Goal: Check status

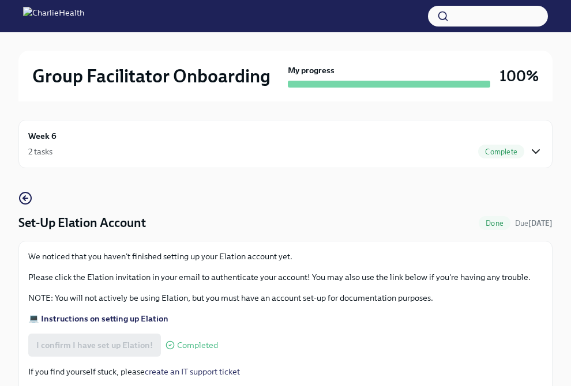
click at [533, 153] on icon "button" at bounding box center [535, 152] width 14 height 14
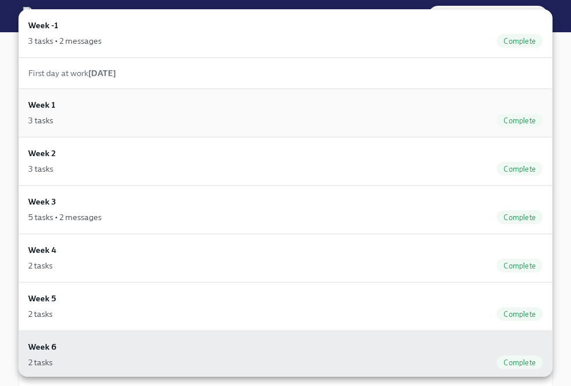
click at [195, 130] on div "Week 1 3 tasks Complete" at bounding box center [285, 113] width 534 height 48
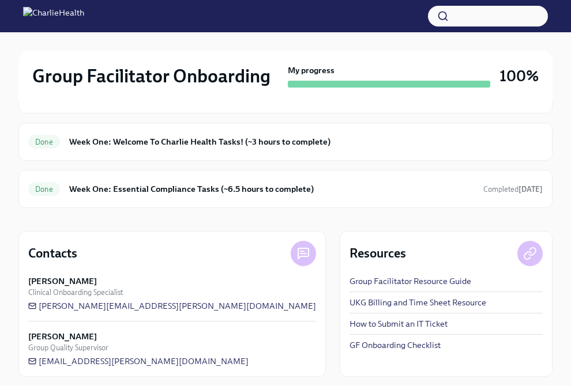
scroll to position [352, 0]
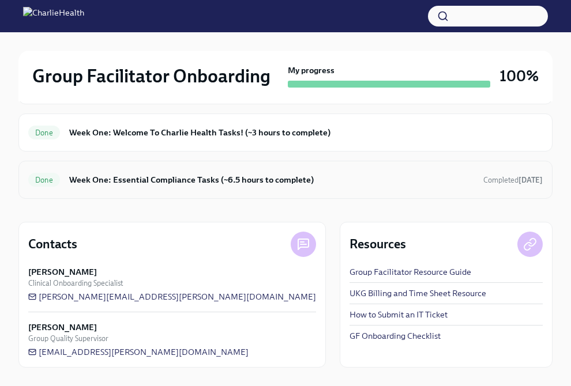
click at [217, 176] on h6 "Week One: Essential Compliance Tasks (~6.5 hours to complete)" at bounding box center [271, 179] width 405 height 13
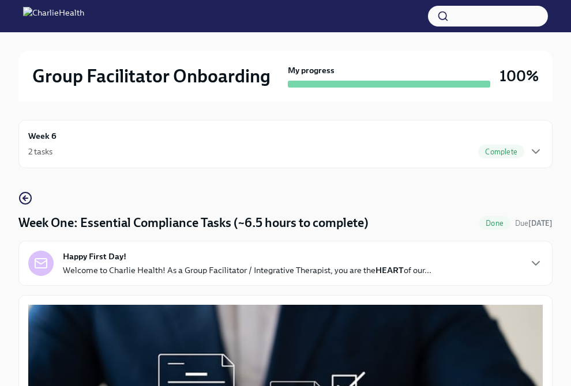
click at [293, 154] on div "2 tasks Complete" at bounding box center [285, 152] width 514 height 14
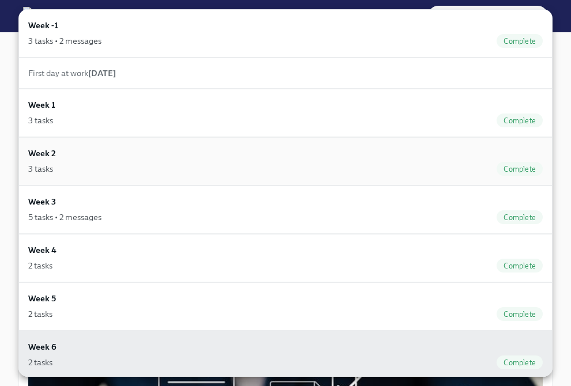
click at [191, 173] on div "3 tasks Complete" at bounding box center [285, 169] width 514 height 14
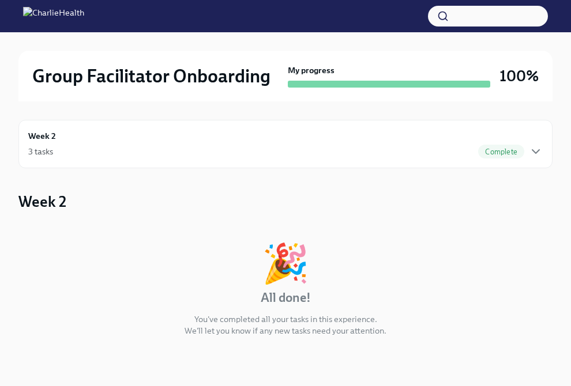
click at [186, 140] on div "Week 2 3 tasks Complete" at bounding box center [285, 144] width 514 height 29
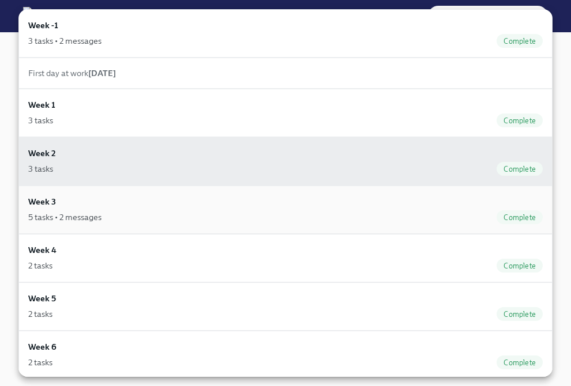
click at [133, 222] on div "5 tasks • 2 messages Complete" at bounding box center [285, 217] width 514 height 14
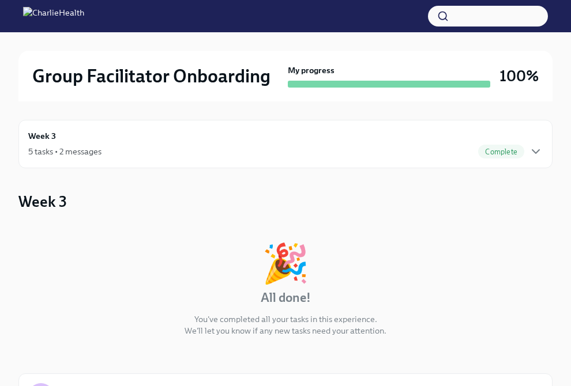
click at [154, 144] on div "Week 3 5 tasks • 2 messages Complete" at bounding box center [285, 144] width 514 height 29
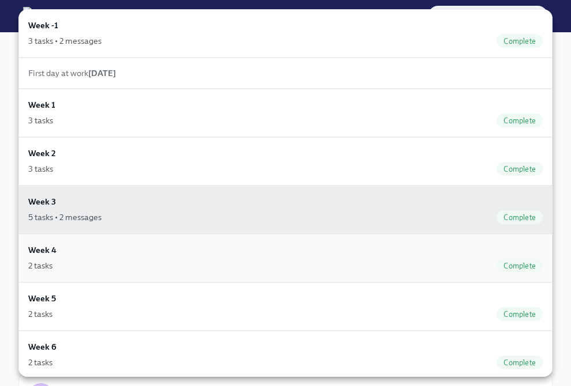
click at [111, 262] on div "2 tasks Complete" at bounding box center [285, 266] width 514 height 14
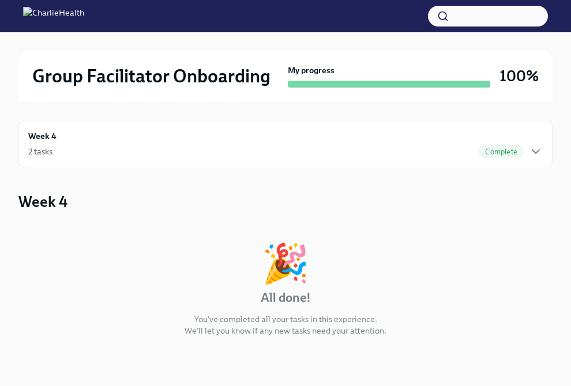
click at [108, 151] on div "2 tasks Complete" at bounding box center [285, 152] width 514 height 14
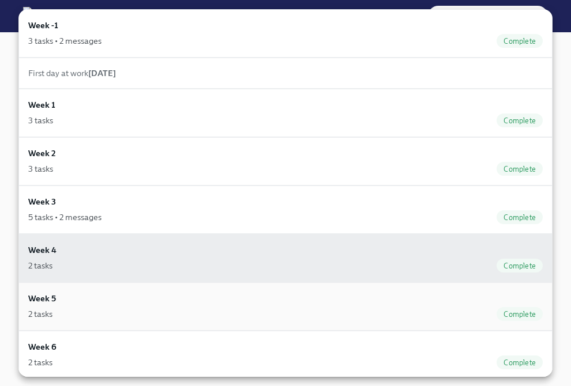
click at [72, 307] on div "2 tasks Complete" at bounding box center [285, 314] width 514 height 14
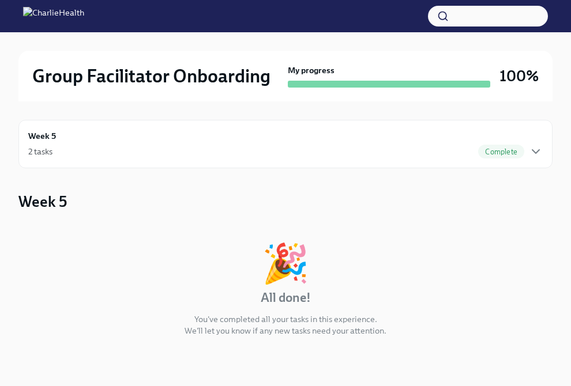
click at [93, 133] on div "Week 5 2 tasks Complete" at bounding box center [285, 144] width 514 height 29
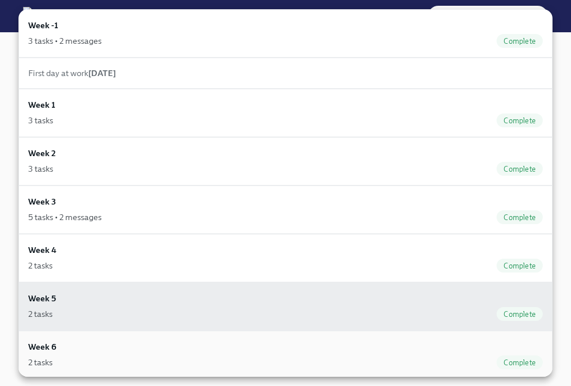
click at [66, 343] on div "Week 6 2 tasks Complete" at bounding box center [285, 355] width 514 height 29
